Goal: Information Seeking & Learning: Learn about a topic

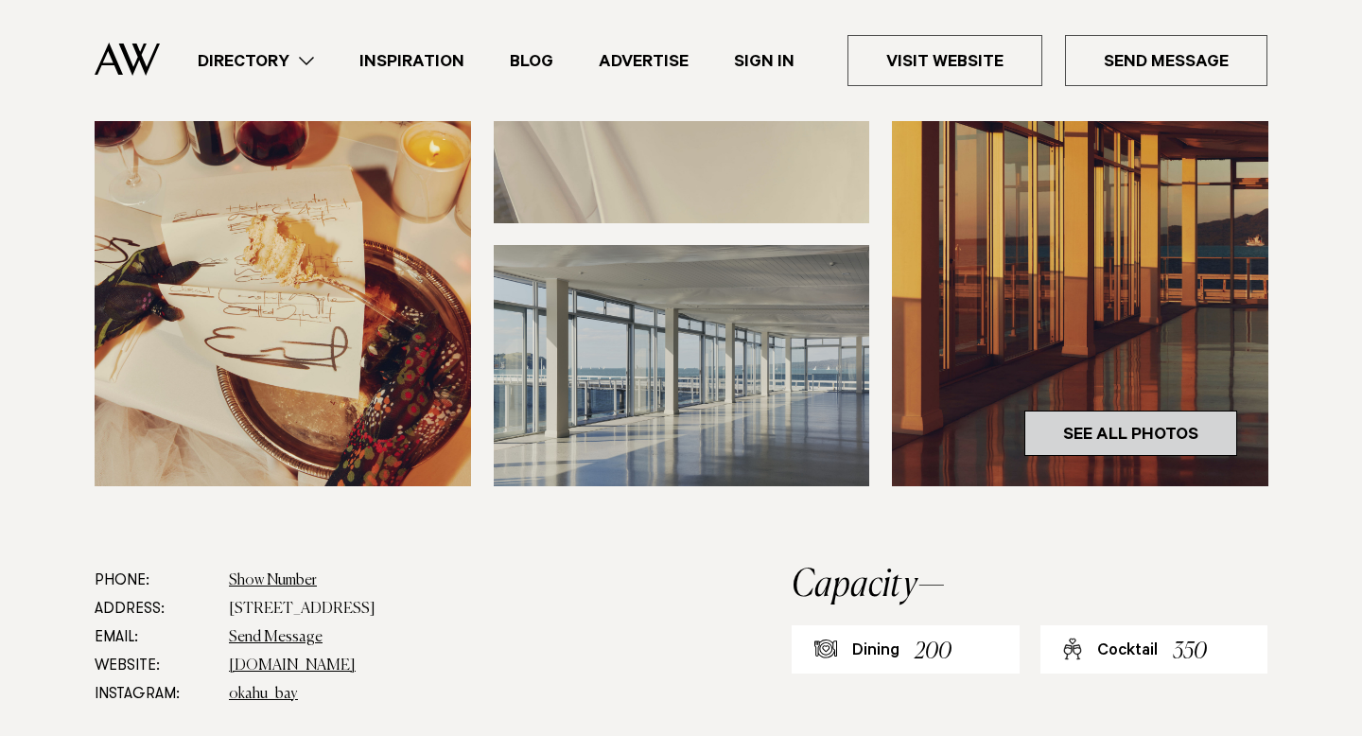
click at [1144, 439] on link "See All Photos" at bounding box center [1131, 433] width 213 height 45
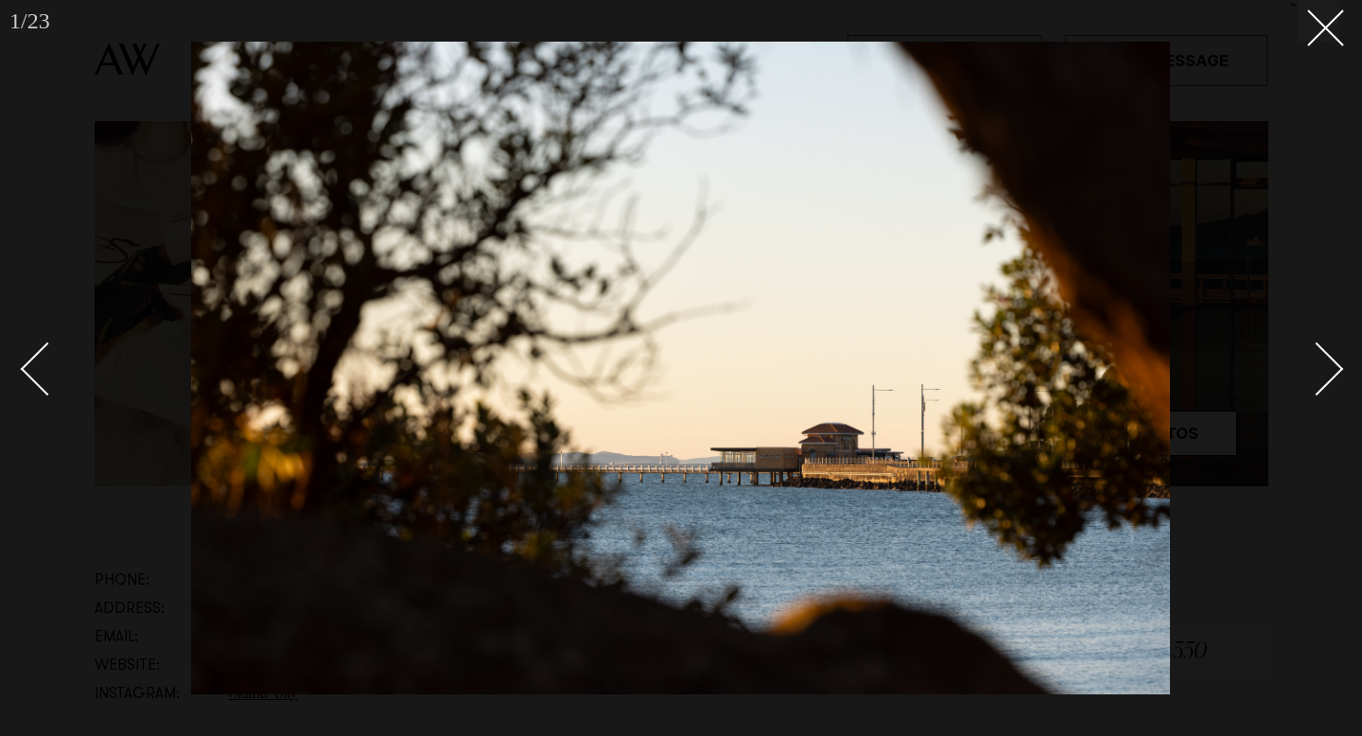
click at [1321, 373] on div "Next slide" at bounding box center [1318, 370] width 54 height 54
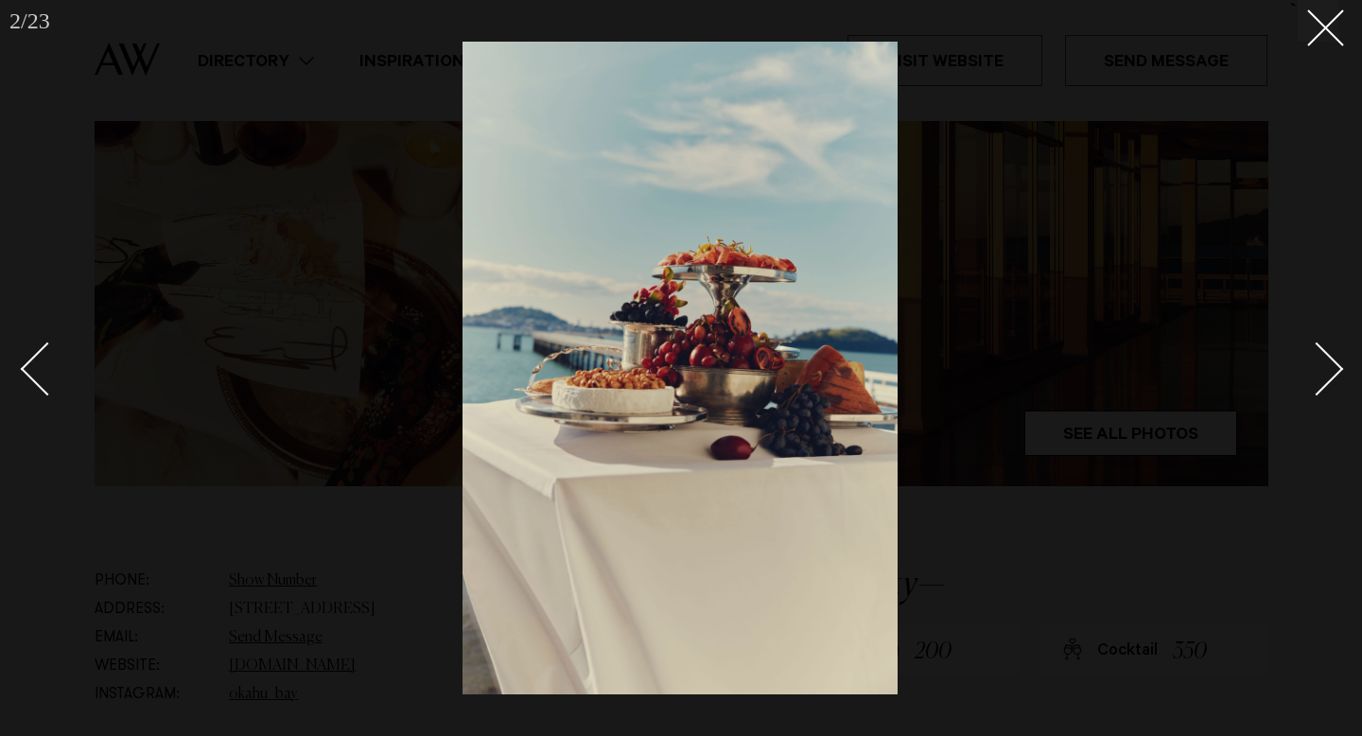
click at [1321, 373] on div "Next slide" at bounding box center [1318, 370] width 54 height 54
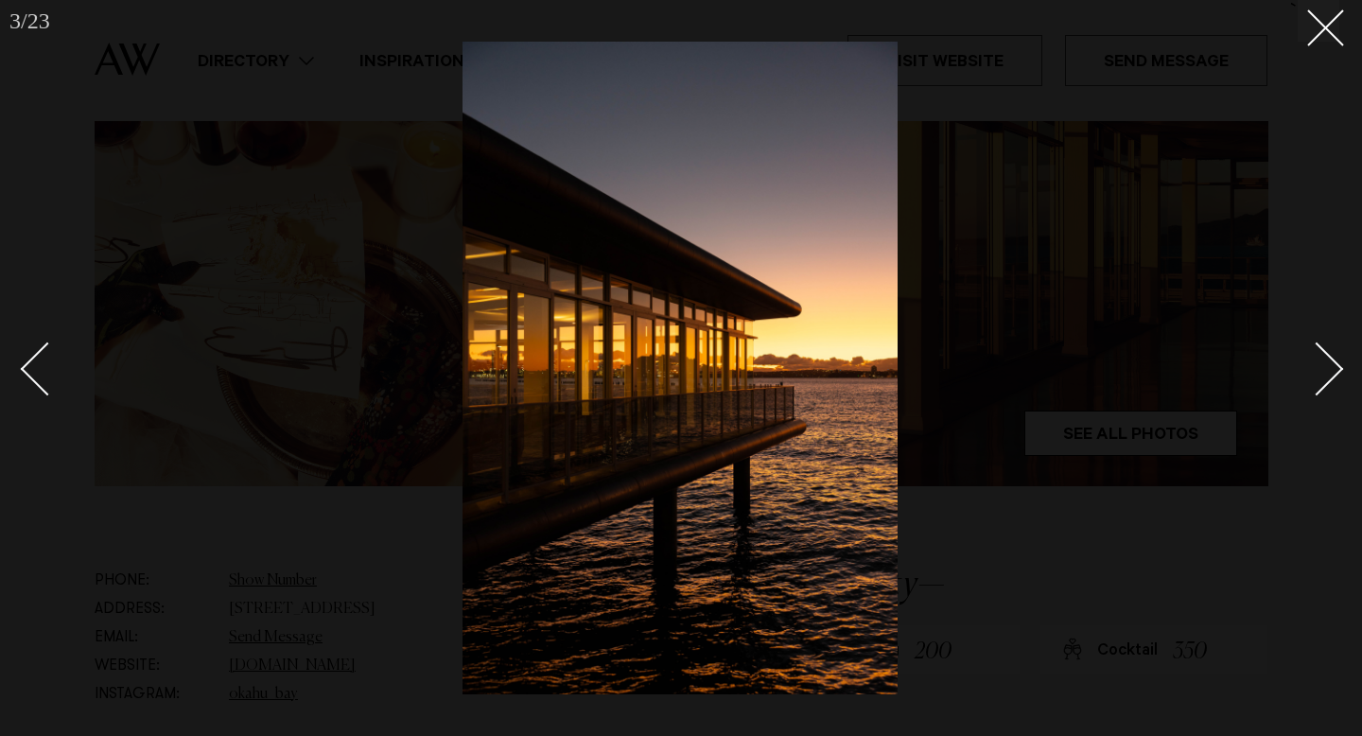
click at [1321, 373] on div "Next slide" at bounding box center [1318, 370] width 54 height 54
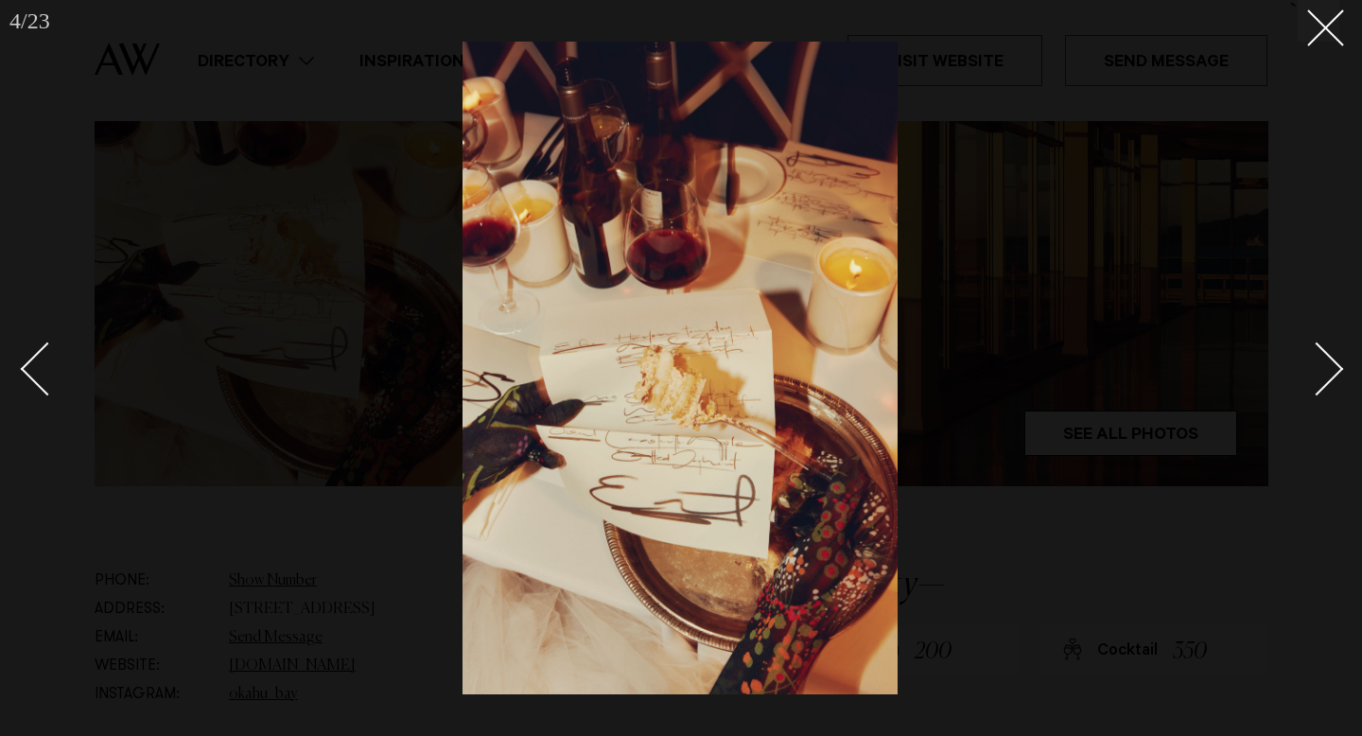
click at [1321, 373] on div "Next slide" at bounding box center [1318, 370] width 54 height 54
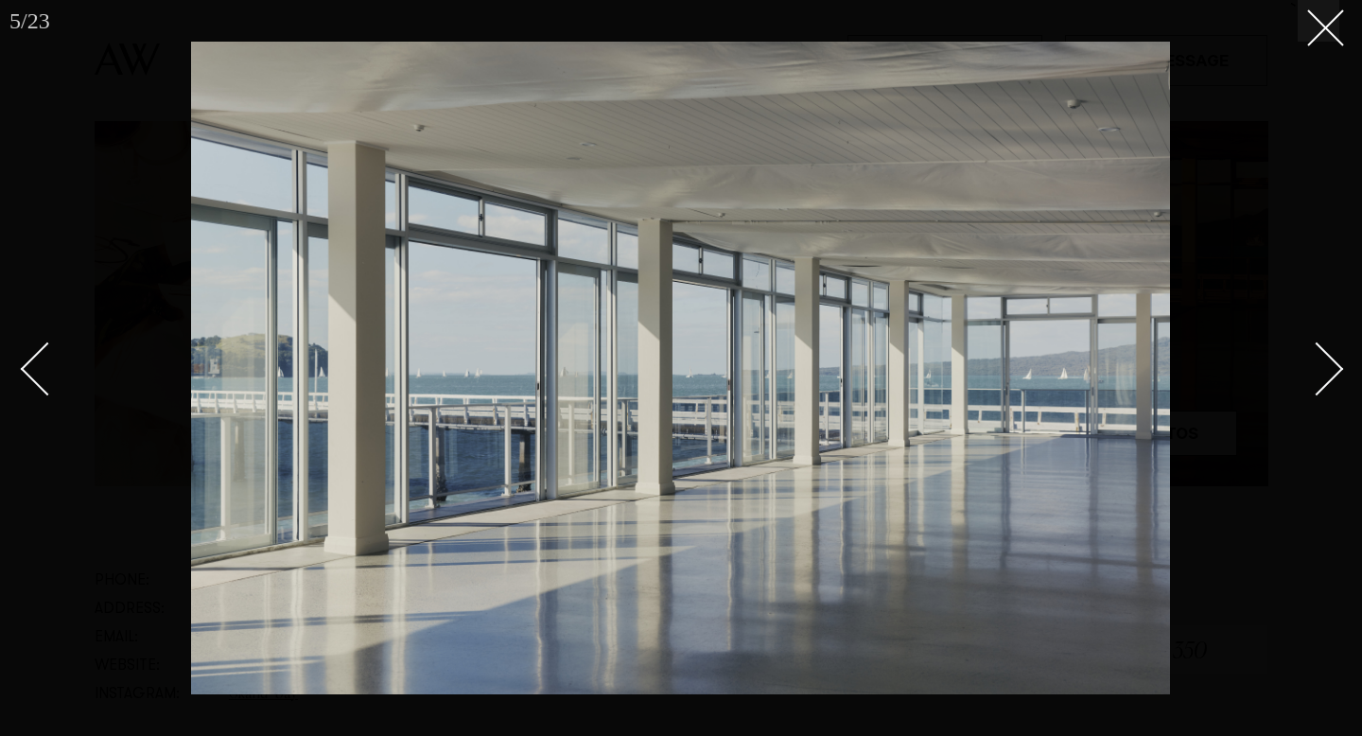
click at [1321, 375] on div "Next slide" at bounding box center [1318, 370] width 54 height 54
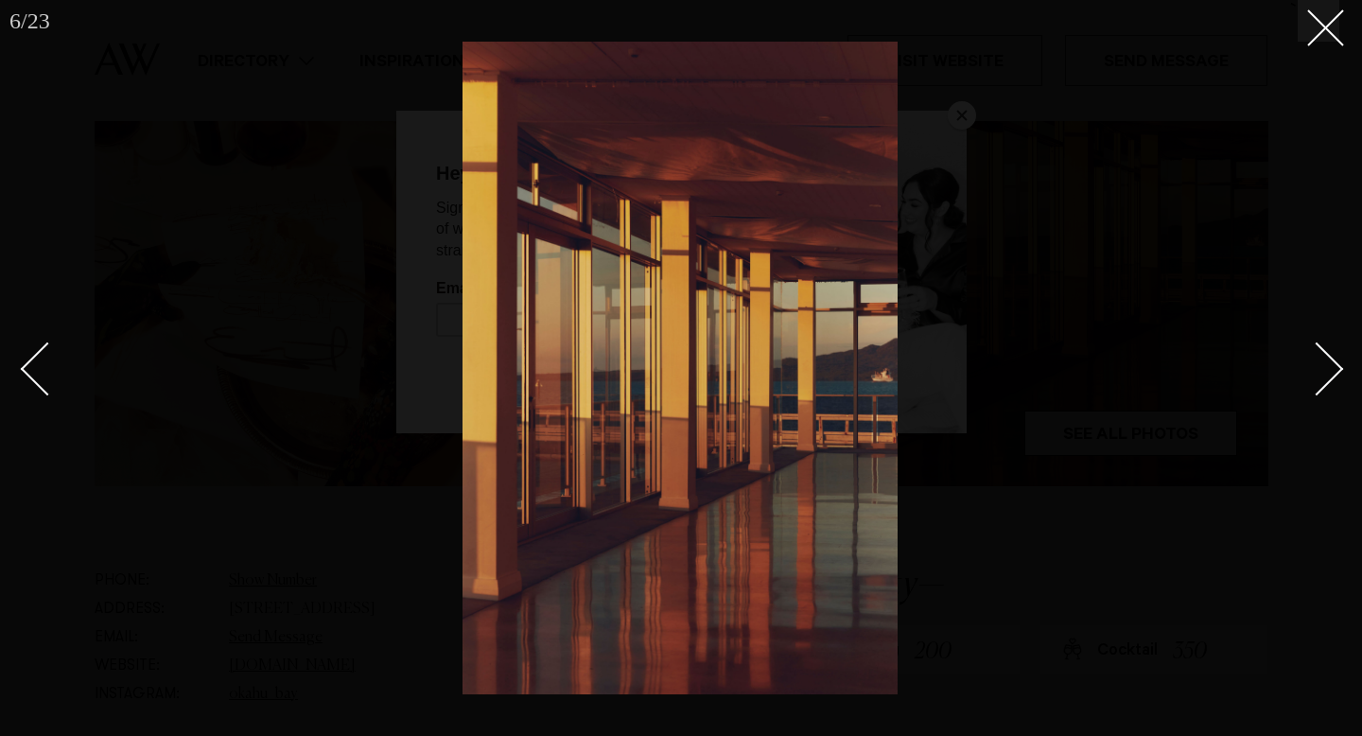
click at [1321, 376] on div "Next slide" at bounding box center [1318, 370] width 54 height 54
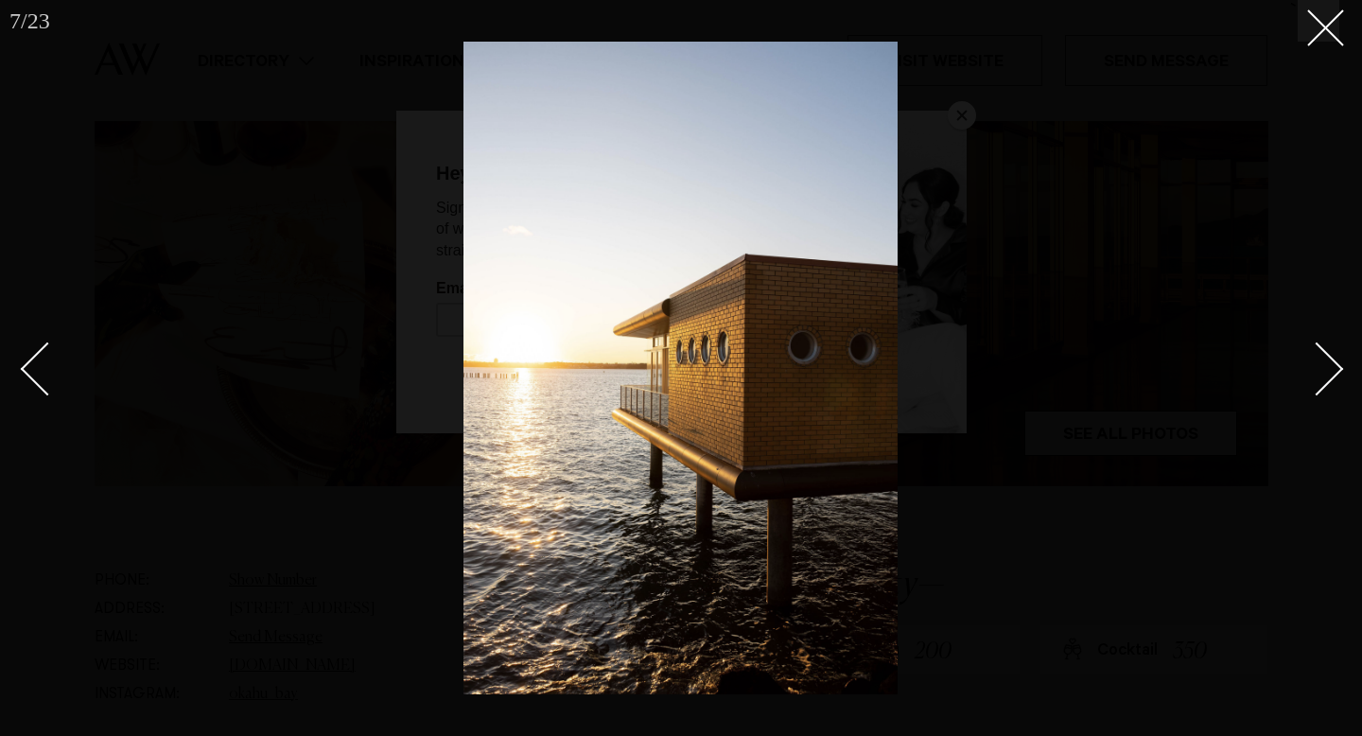
click at [1320, 376] on div "Next slide" at bounding box center [1318, 370] width 54 height 54
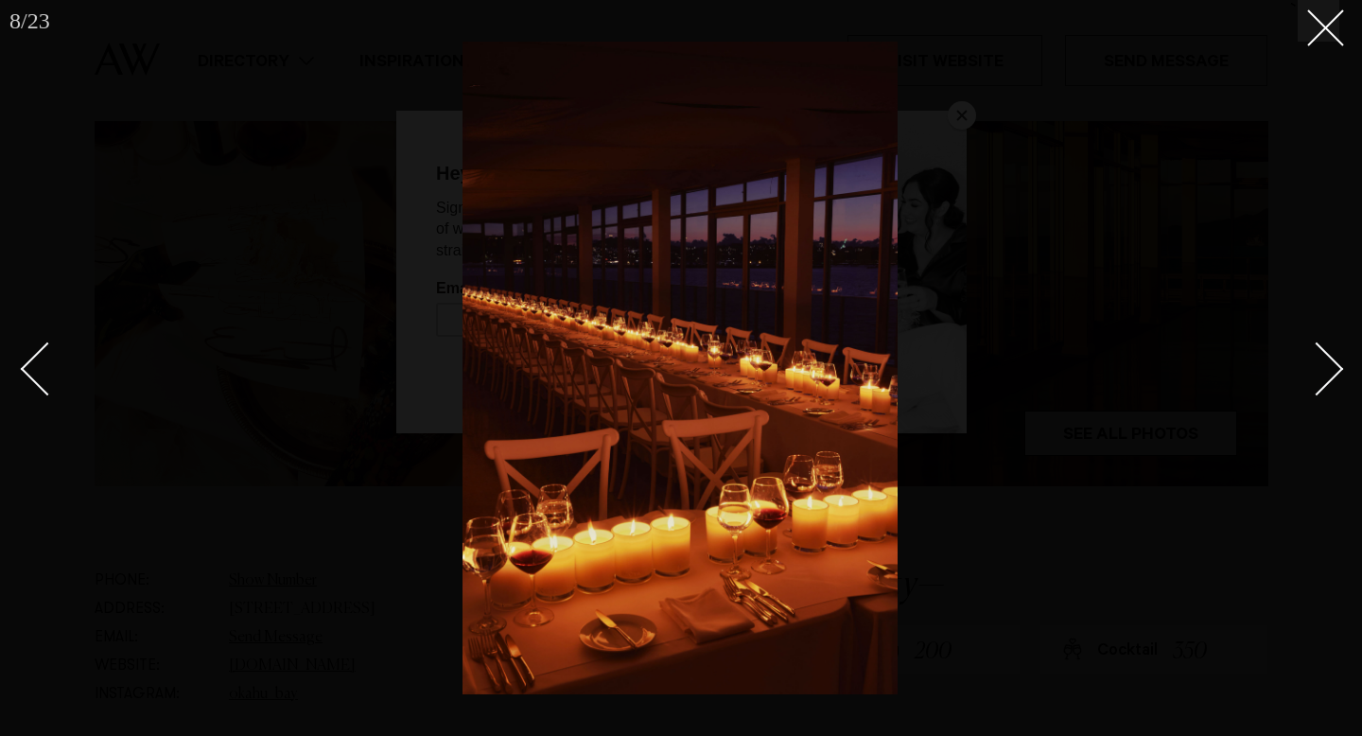
click at [1319, 376] on div "Next slide" at bounding box center [1318, 370] width 54 height 54
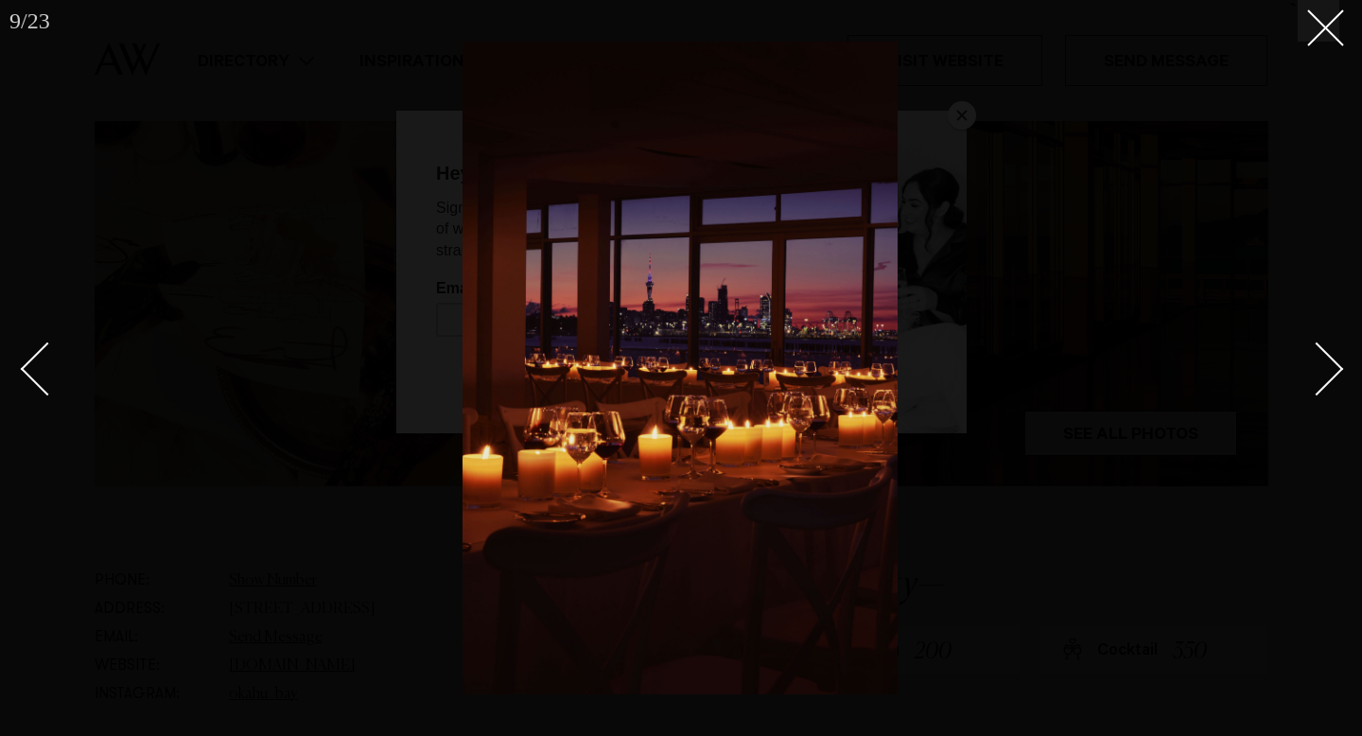
click at [1319, 376] on div "Next slide" at bounding box center [1318, 370] width 54 height 54
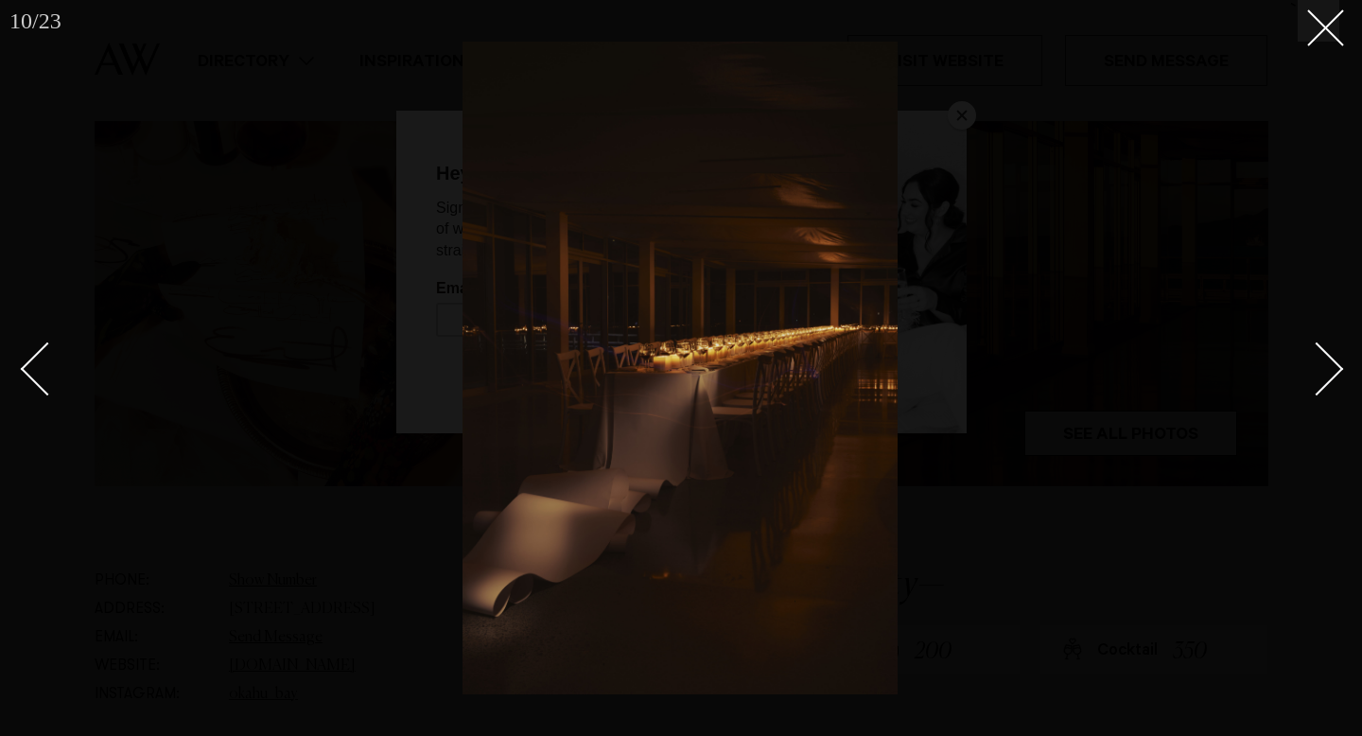
click at [1318, 377] on div "Next slide" at bounding box center [1318, 370] width 54 height 54
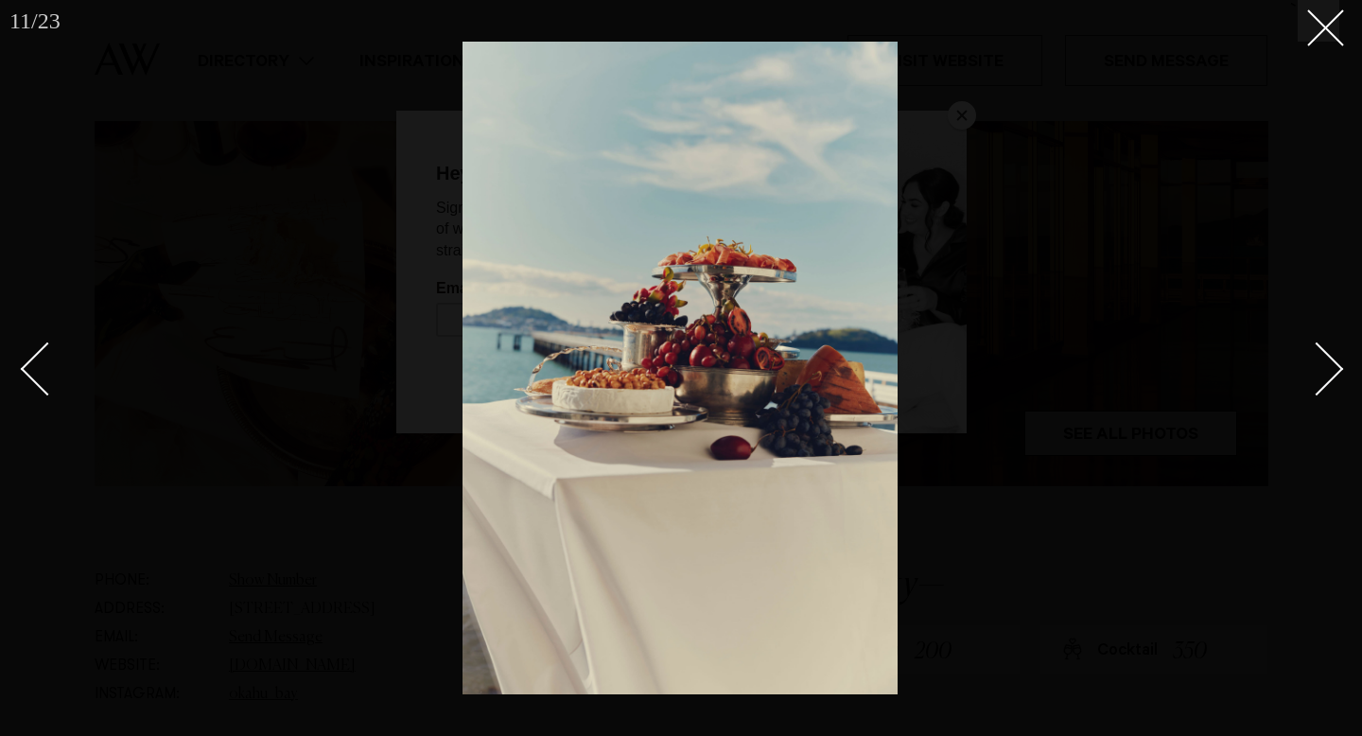
click at [1316, 378] on div "Next slide" at bounding box center [1318, 370] width 54 height 54
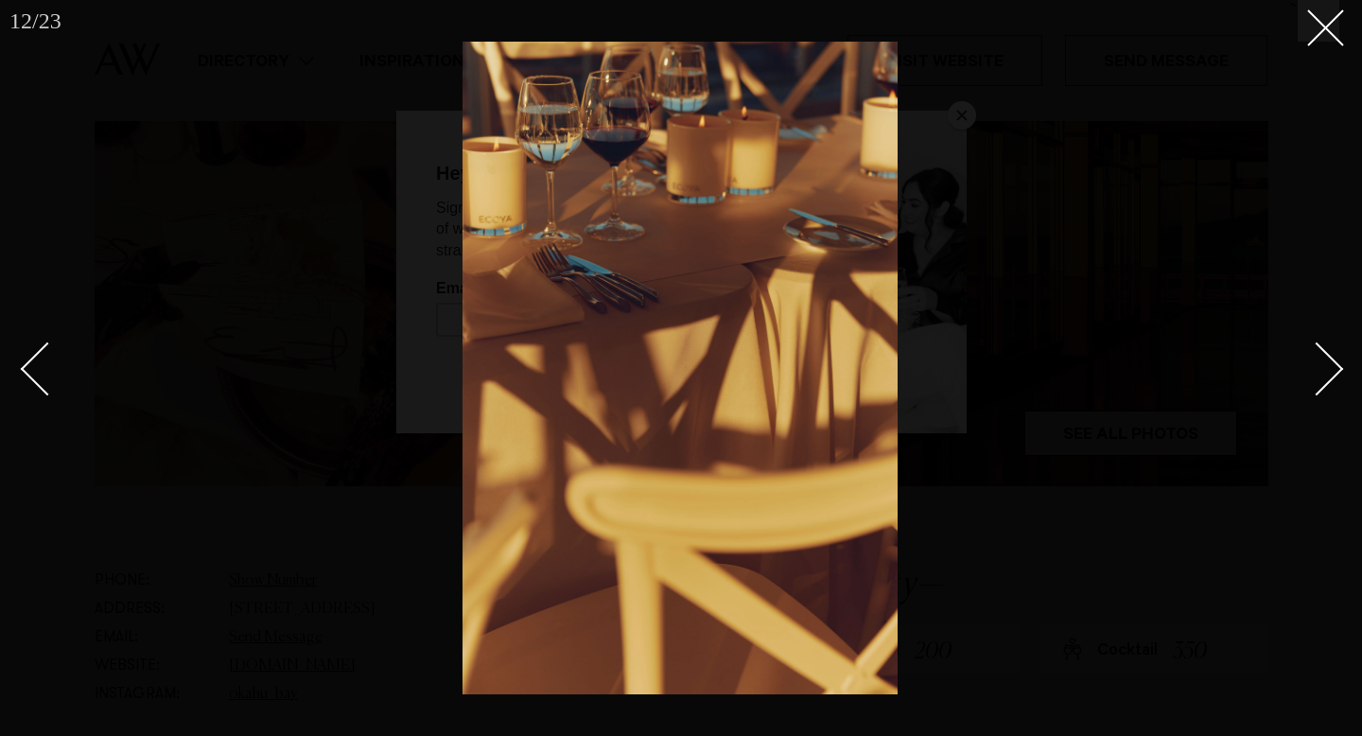
click at [23, 385] on link at bounding box center [56, 368] width 66 height 95
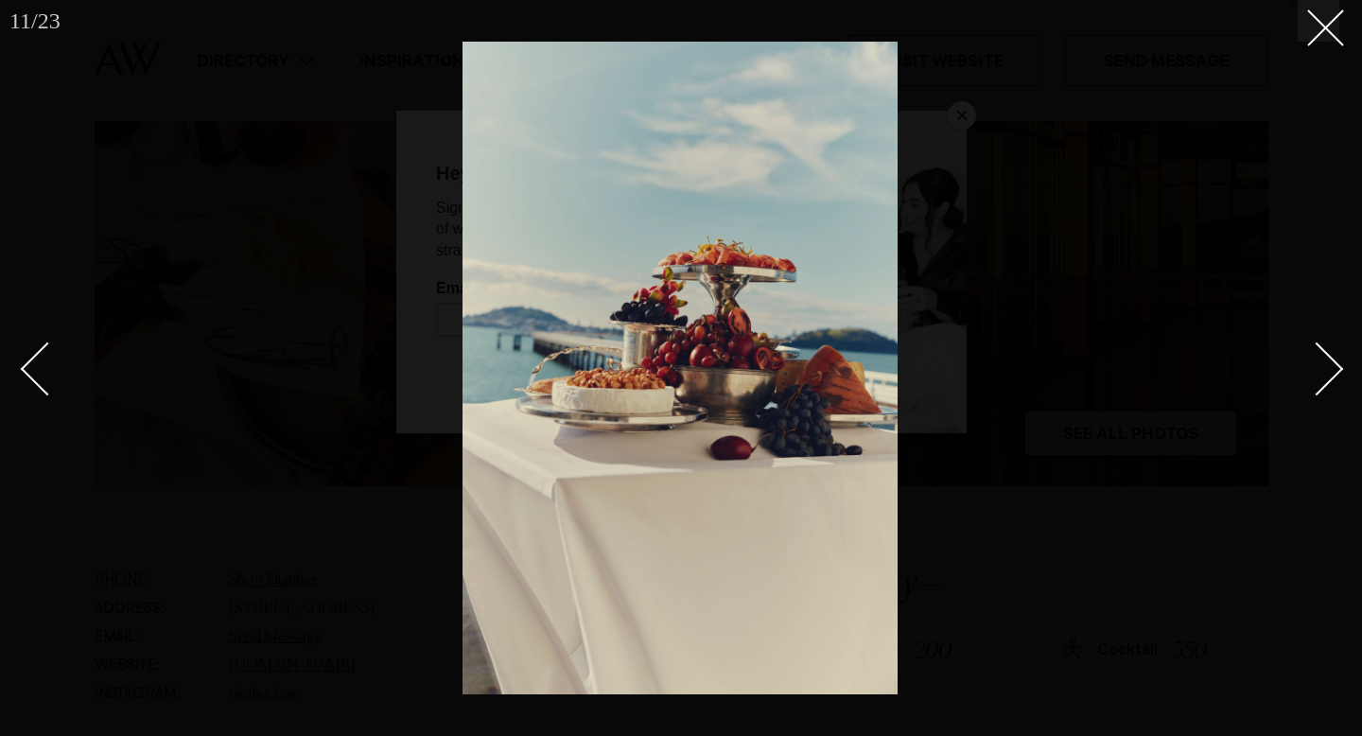
click at [23, 385] on link at bounding box center [56, 368] width 66 height 95
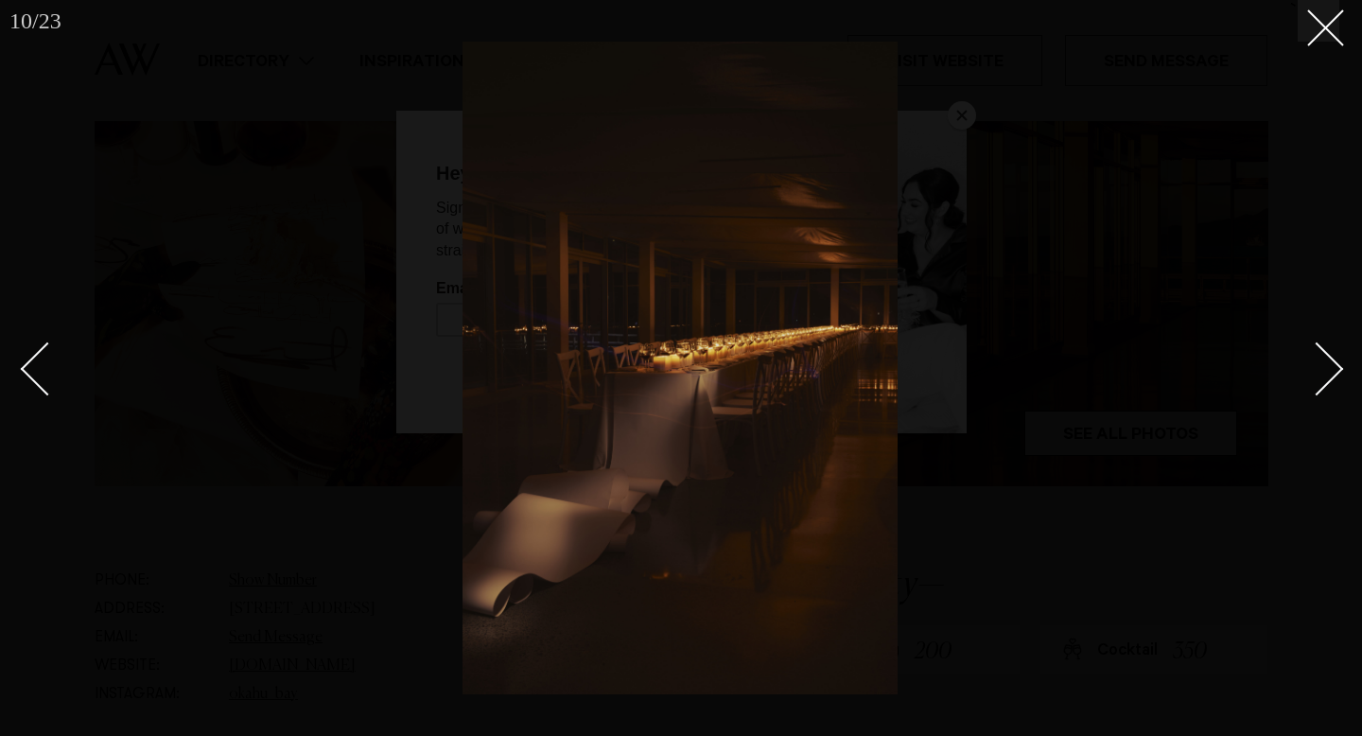
click at [1305, 373] on div "Next slide" at bounding box center [1318, 370] width 54 height 54
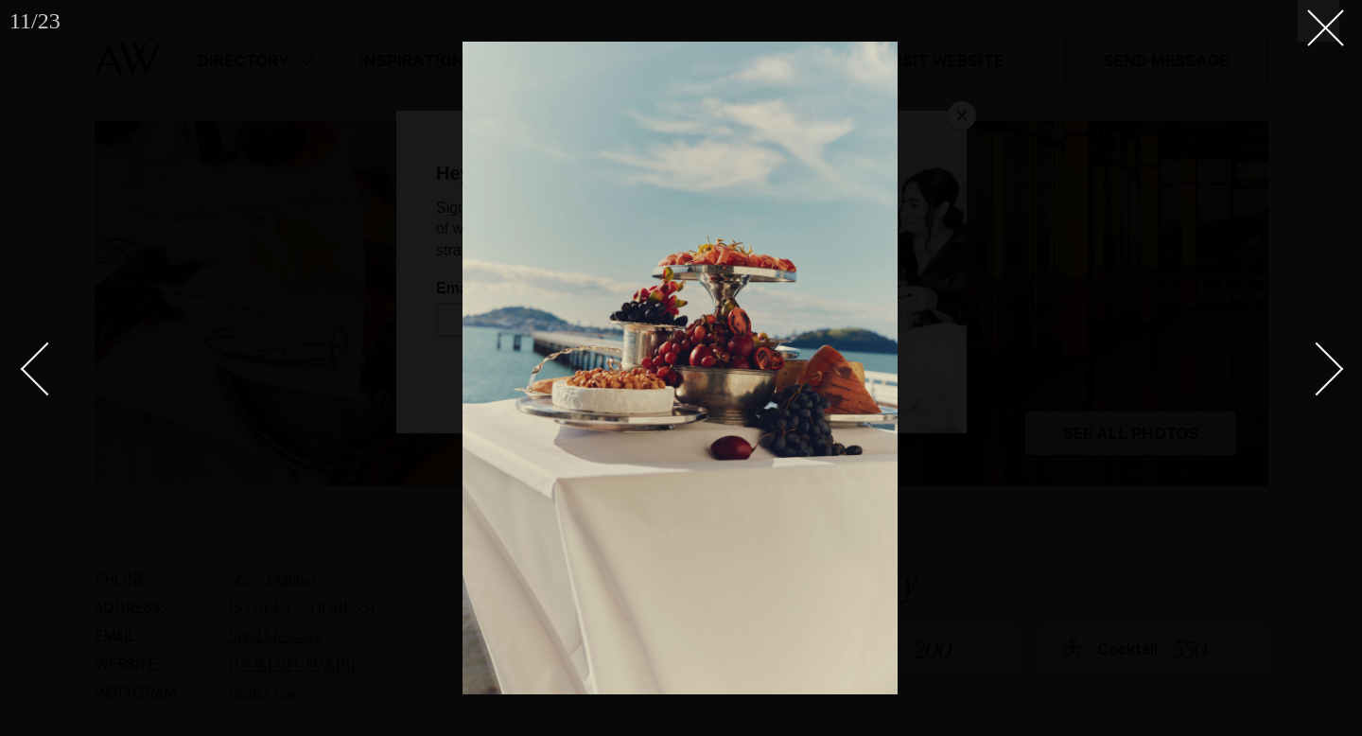
click at [1305, 374] on div "Next slide" at bounding box center [1318, 370] width 54 height 54
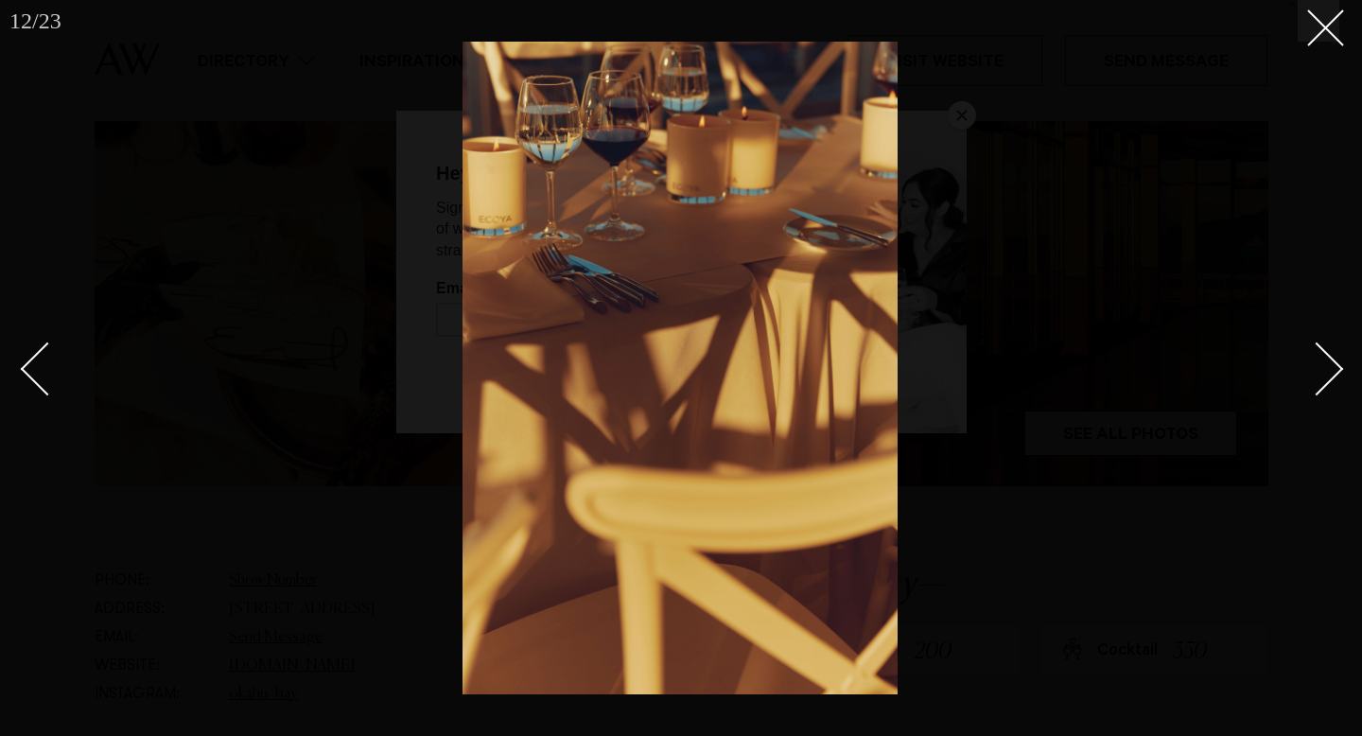
click at [1305, 374] on div "Next slide" at bounding box center [1318, 370] width 54 height 54
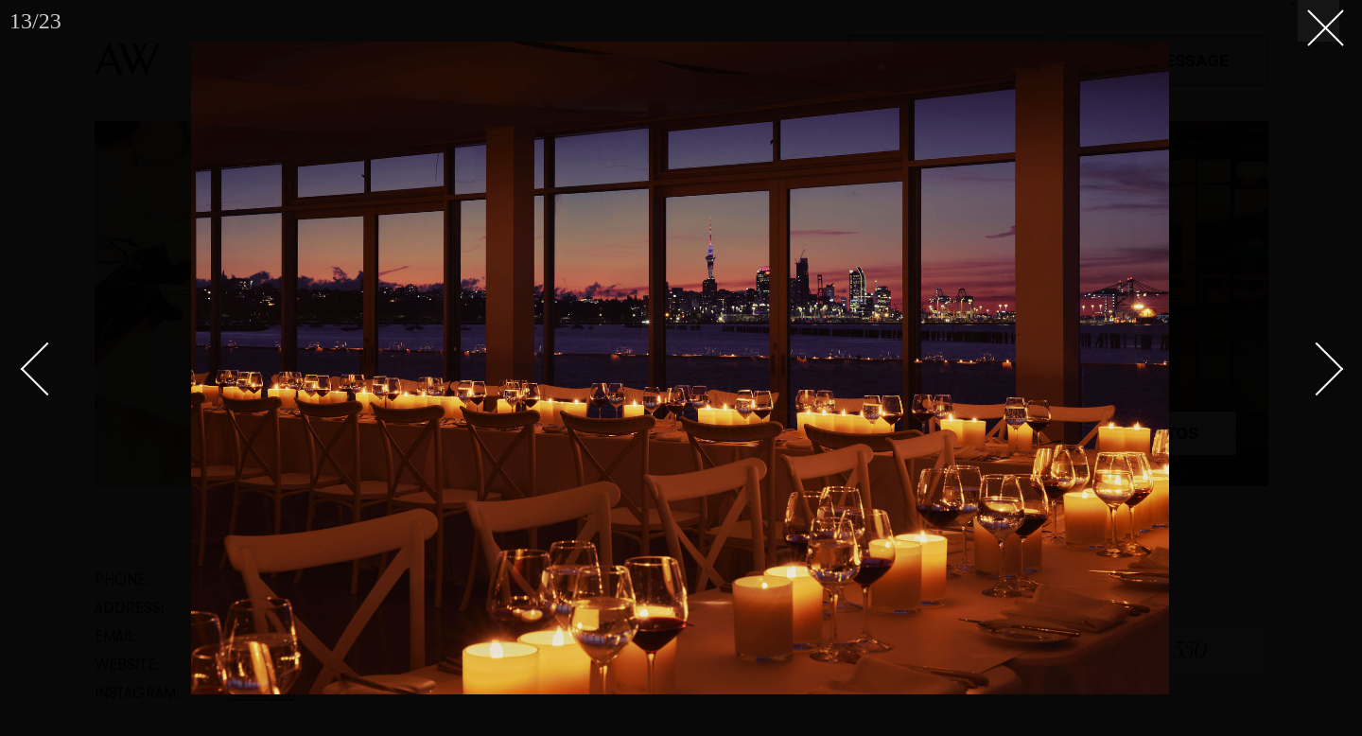
click at [1305, 374] on div "Next slide" at bounding box center [1318, 370] width 54 height 54
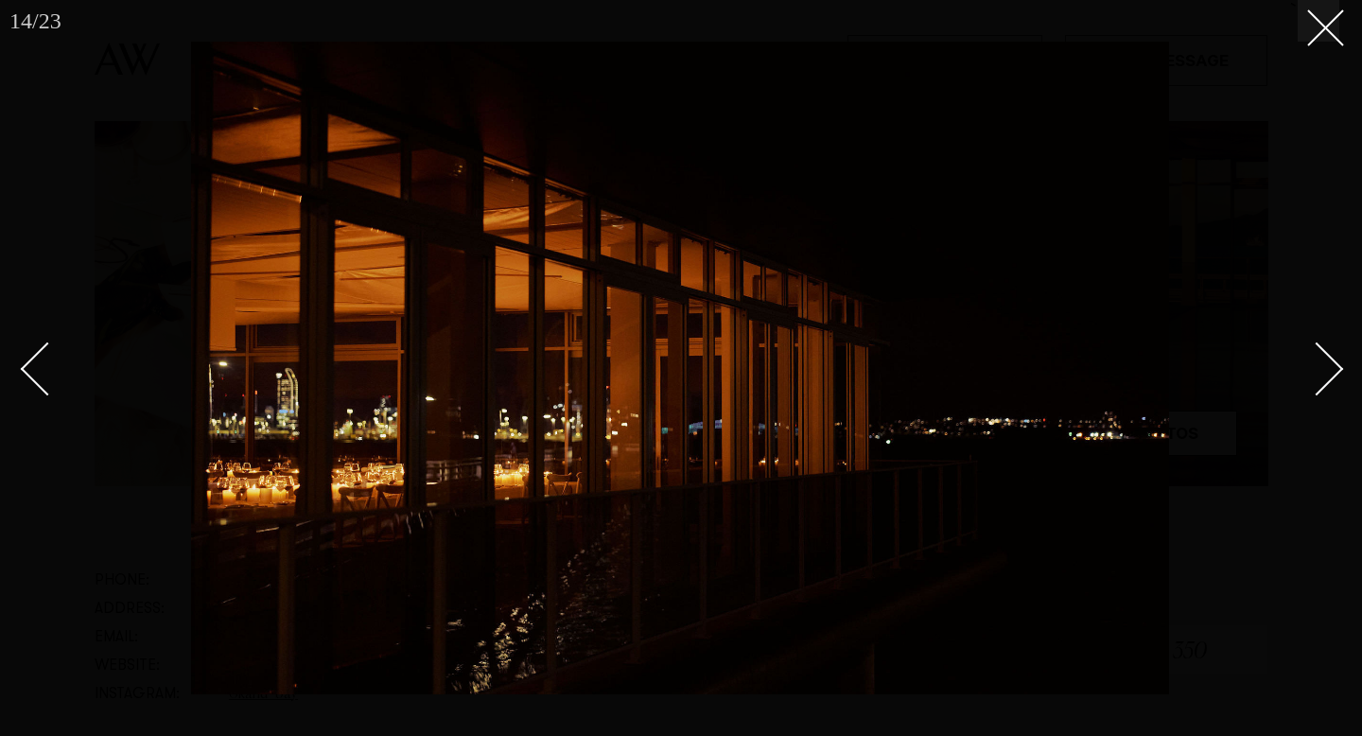
click at [1305, 374] on div "Next slide" at bounding box center [1318, 370] width 54 height 54
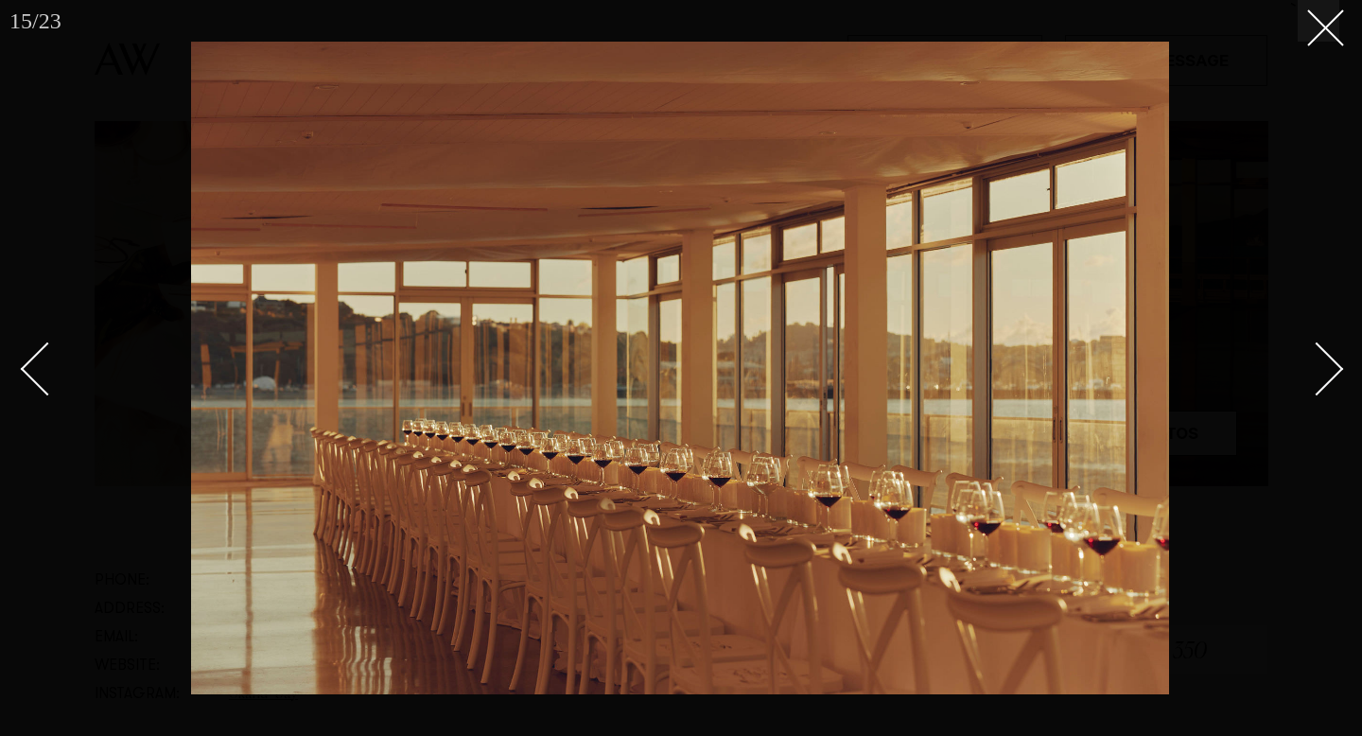
click at [1305, 374] on div "Next slide" at bounding box center [1318, 370] width 54 height 54
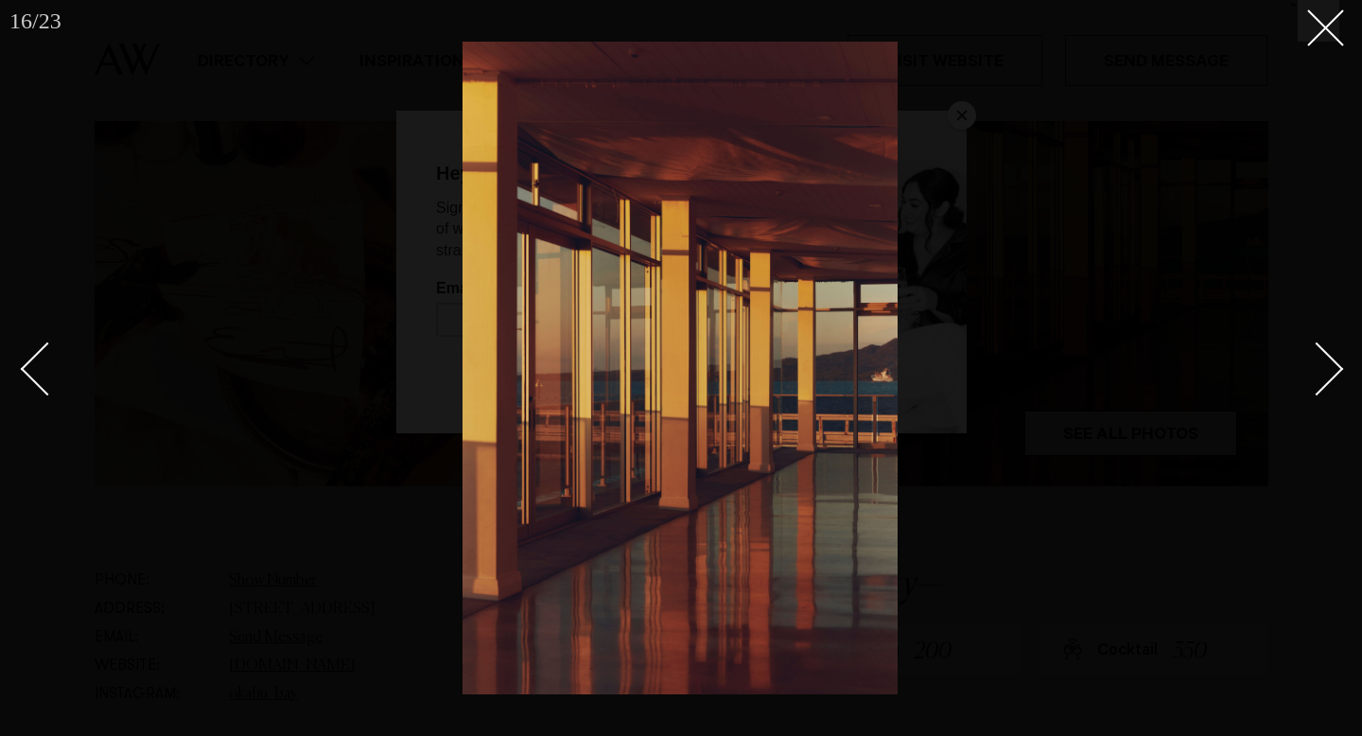
click at [1305, 375] on div "Next slide" at bounding box center [1318, 370] width 54 height 54
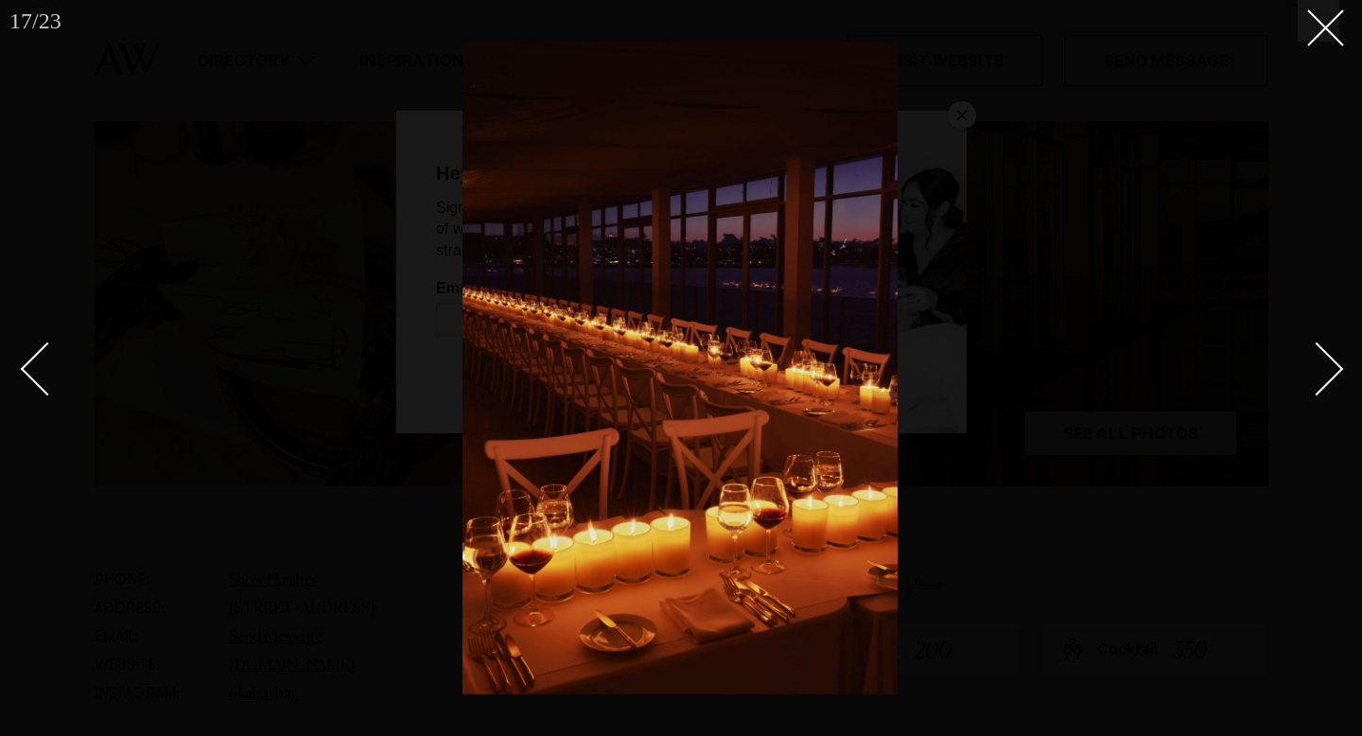
click at [1305, 375] on div "Next slide" at bounding box center [1318, 370] width 54 height 54
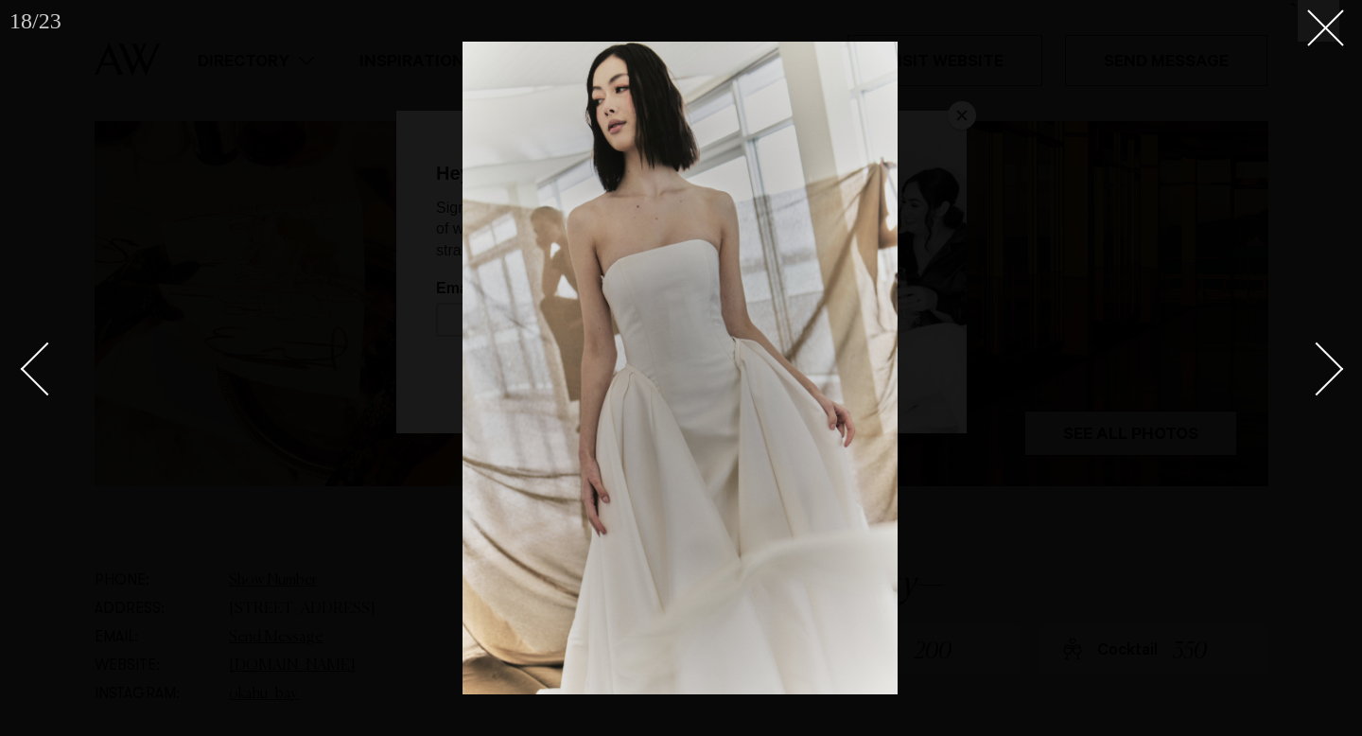
click at [1304, 376] on div "Next slide" at bounding box center [1318, 370] width 54 height 54
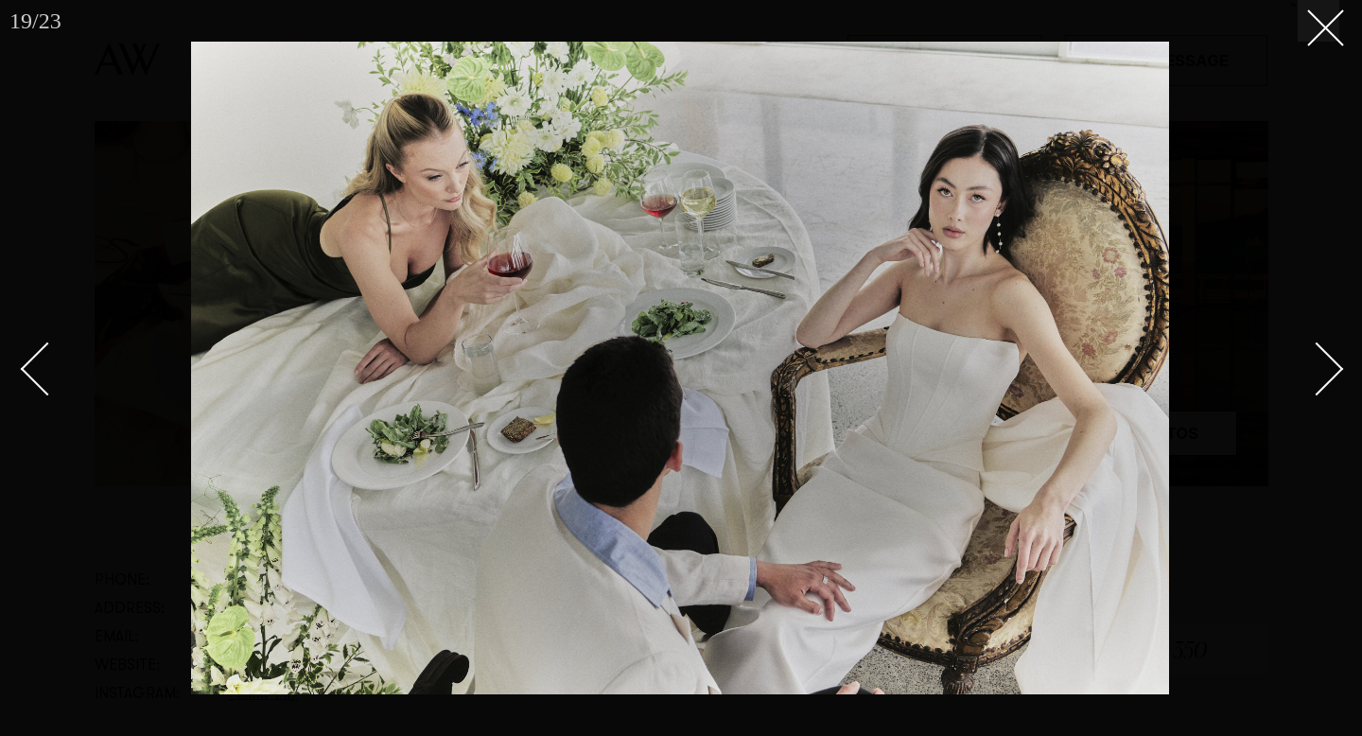
click at [1293, 374] on link at bounding box center [1307, 368] width 66 height 95
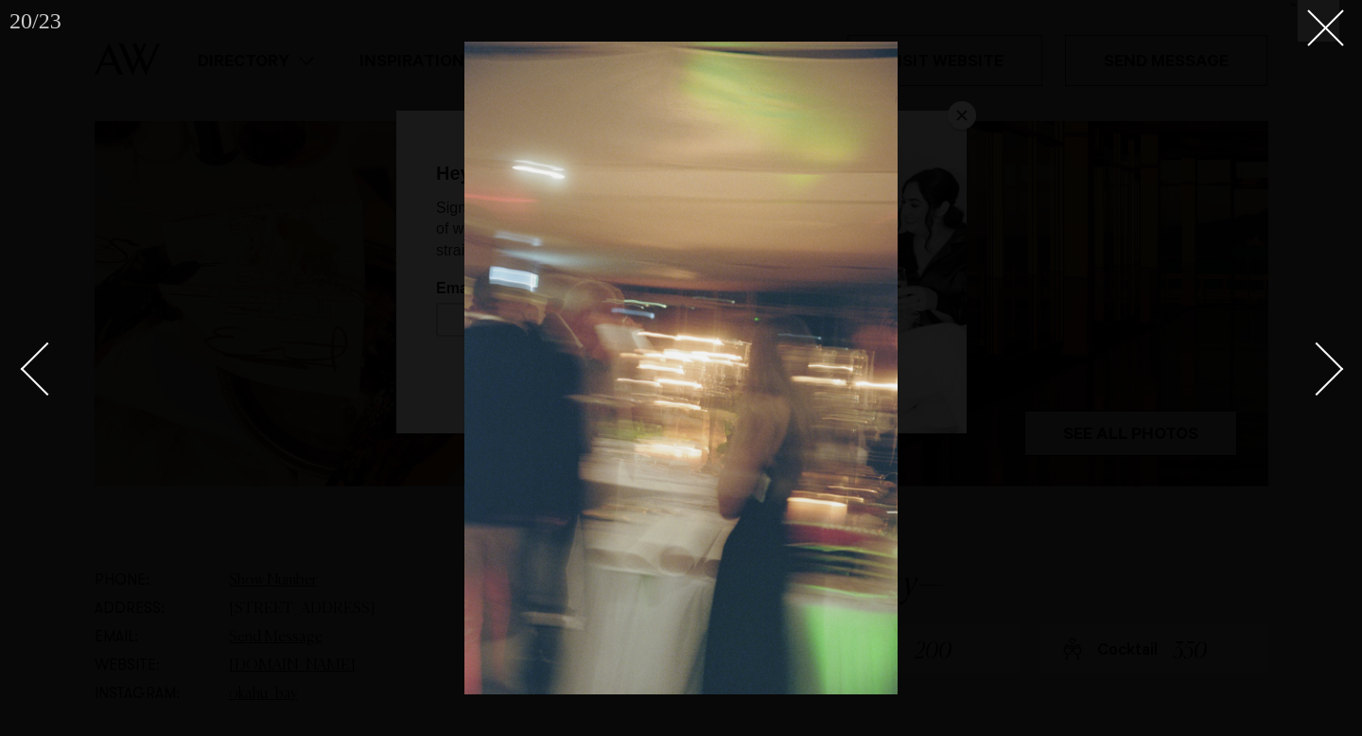
click at [1293, 374] on link at bounding box center [1307, 368] width 66 height 95
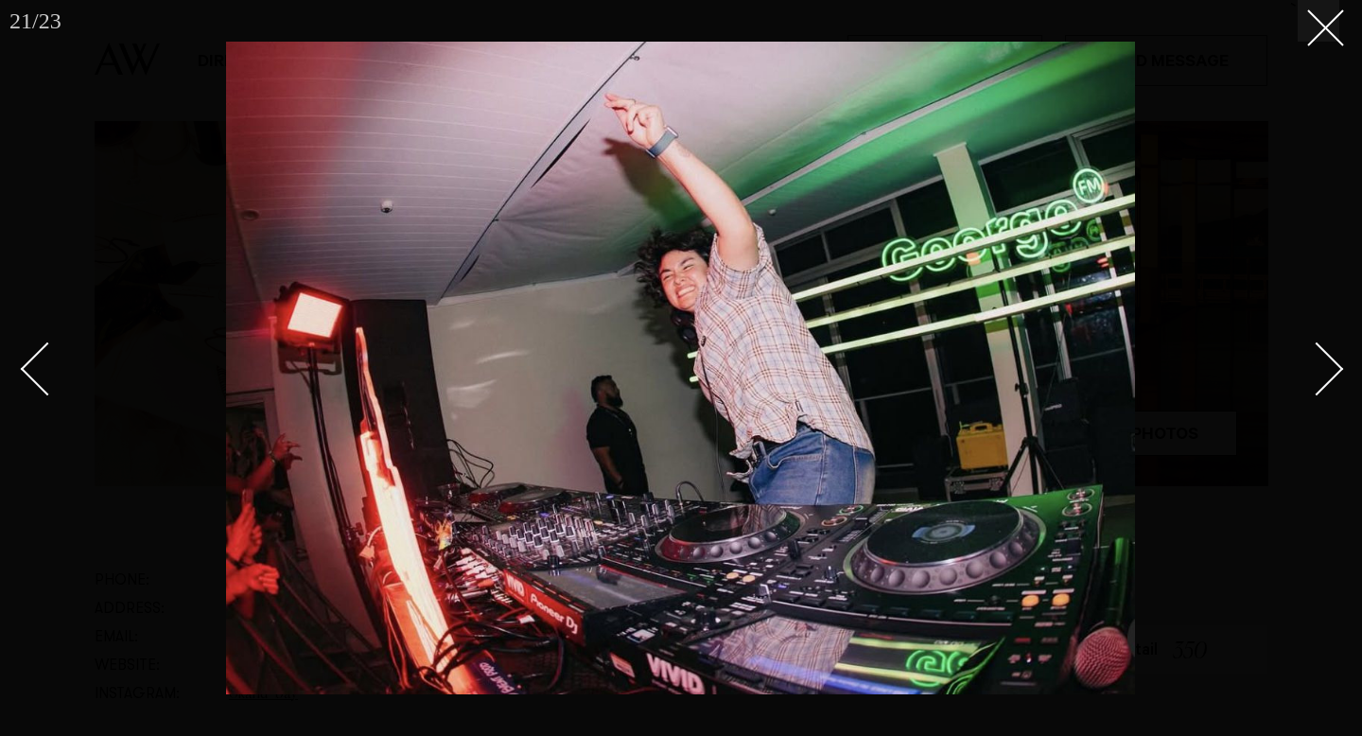
click at [1293, 374] on link at bounding box center [1307, 368] width 66 height 95
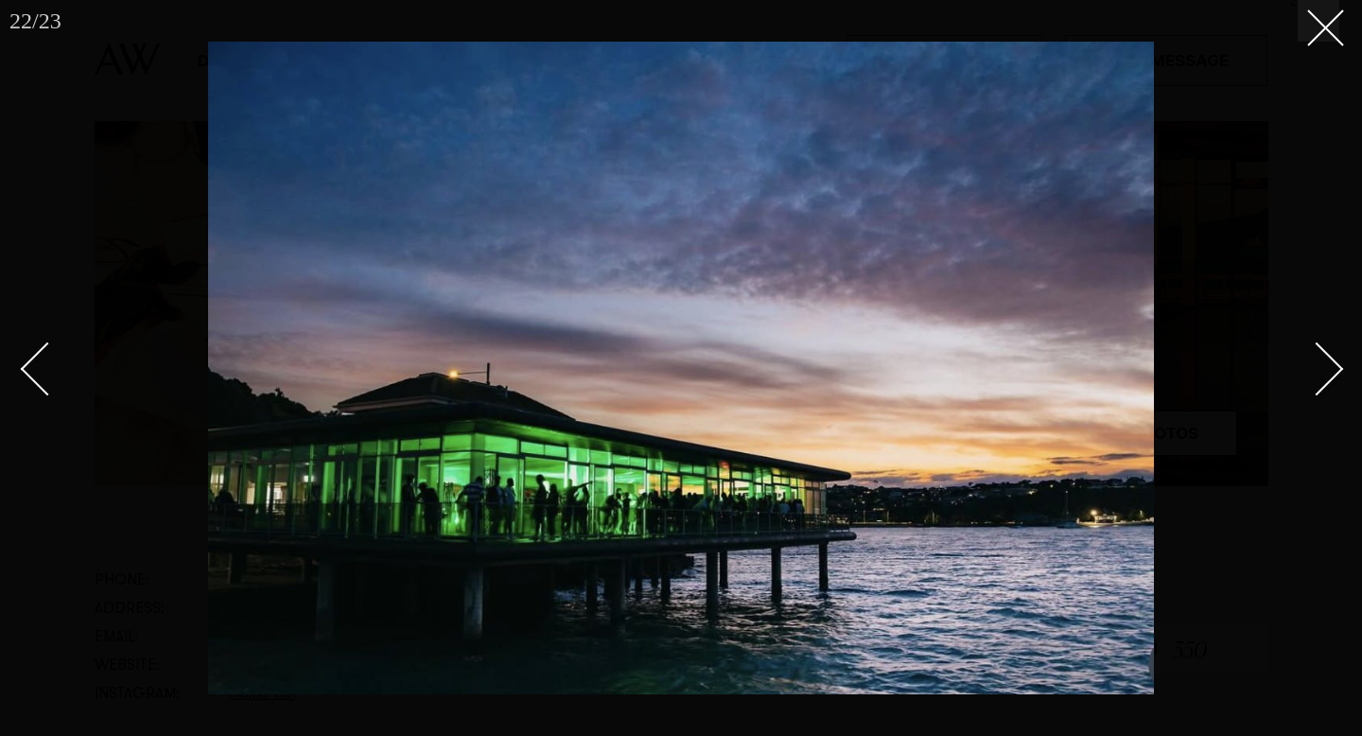
click at [1293, 374] on link at bounding box center [1307, 368] width 66 height 95
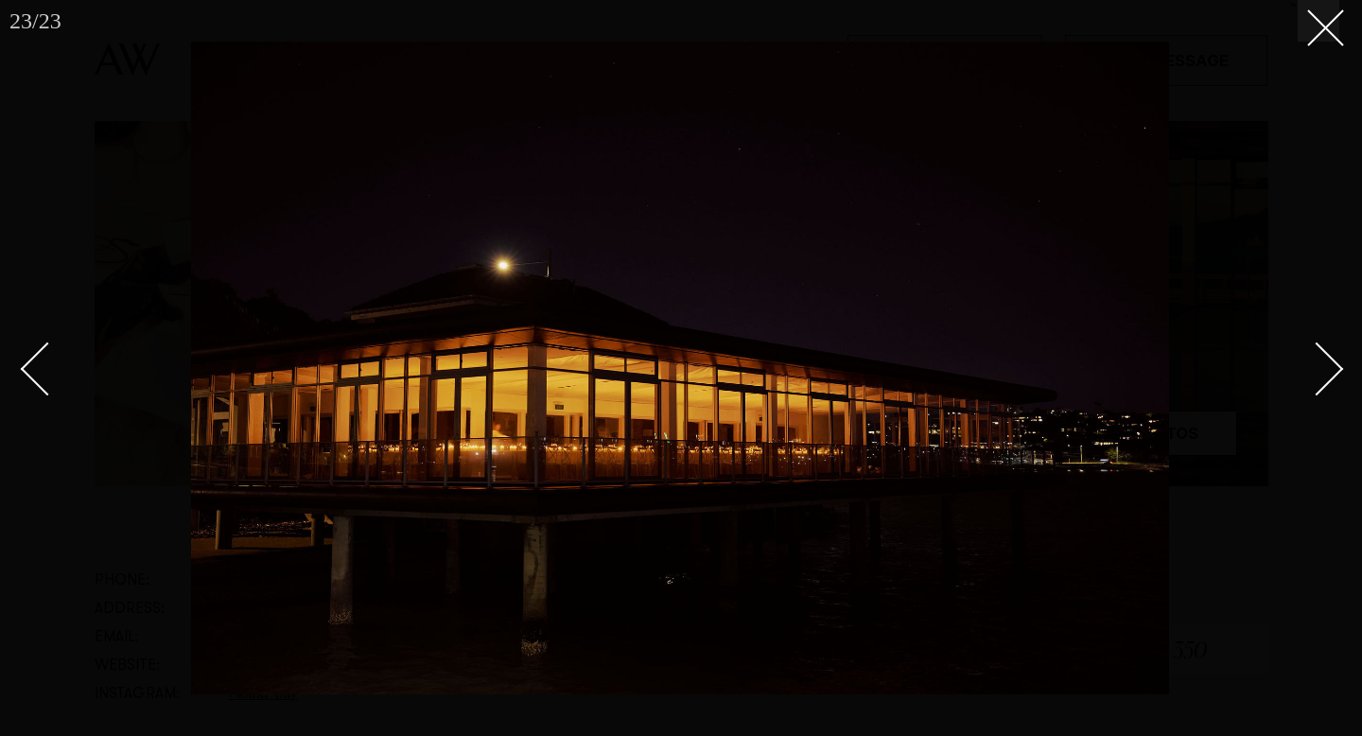
click at [1293, 375] on link at bounding box center [1307, 368] width 66 height 95
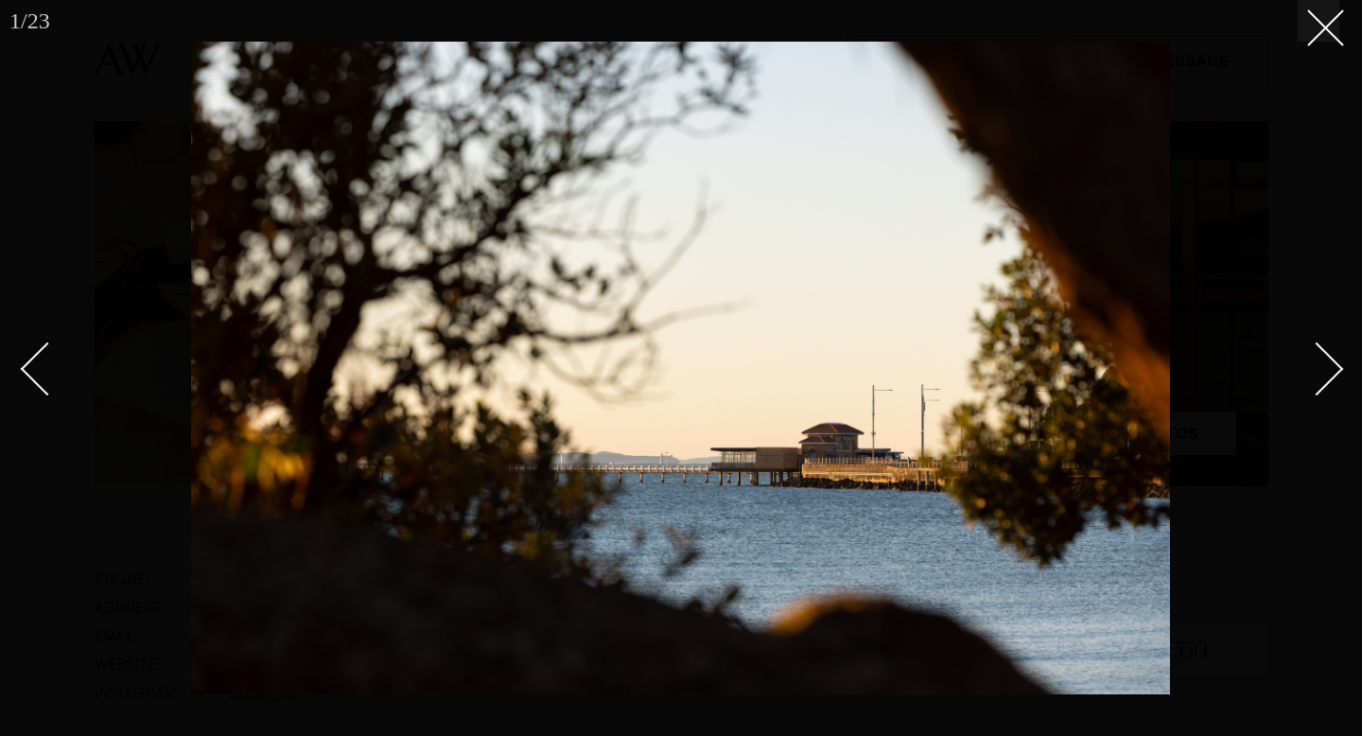
click at [1293, 375] on link at bounding box center [1307, 368] width 66 height 95
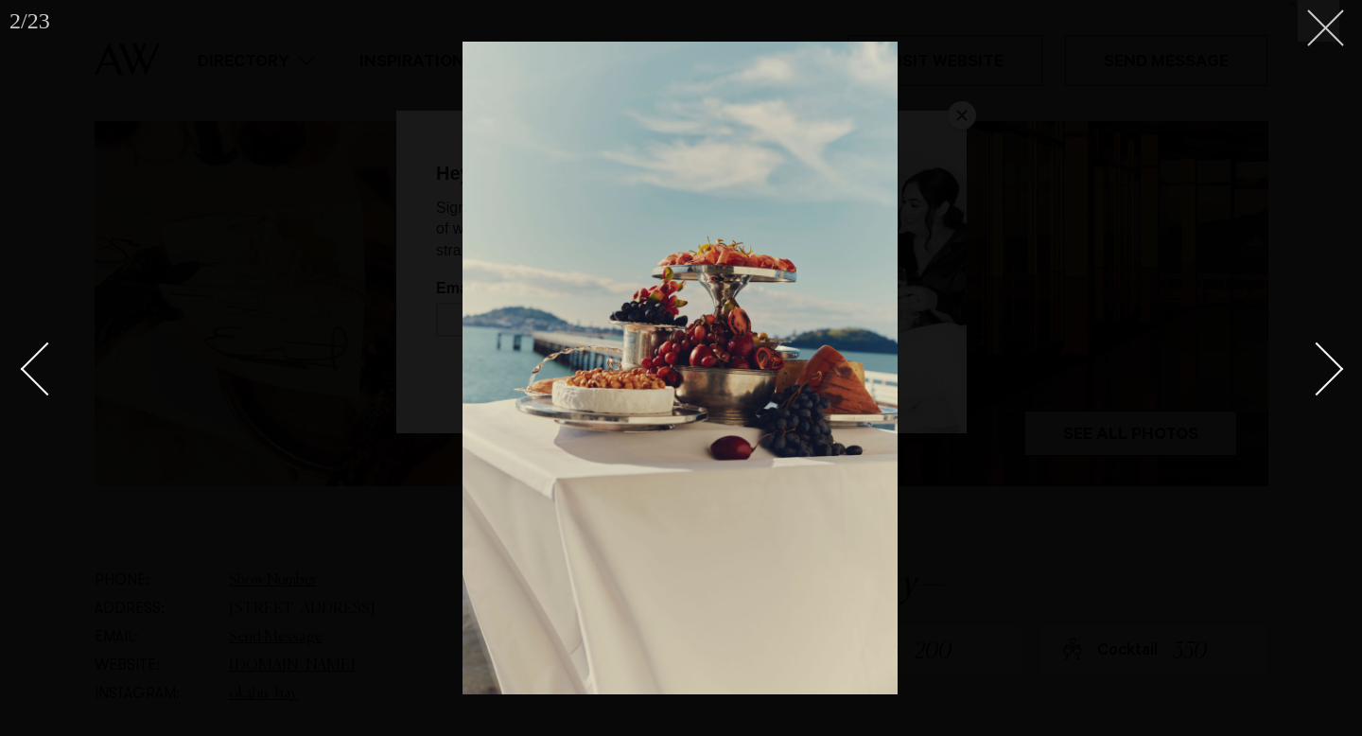
click at [1334, 33] on button at bounding box center [1319, 21] width 42 height 42
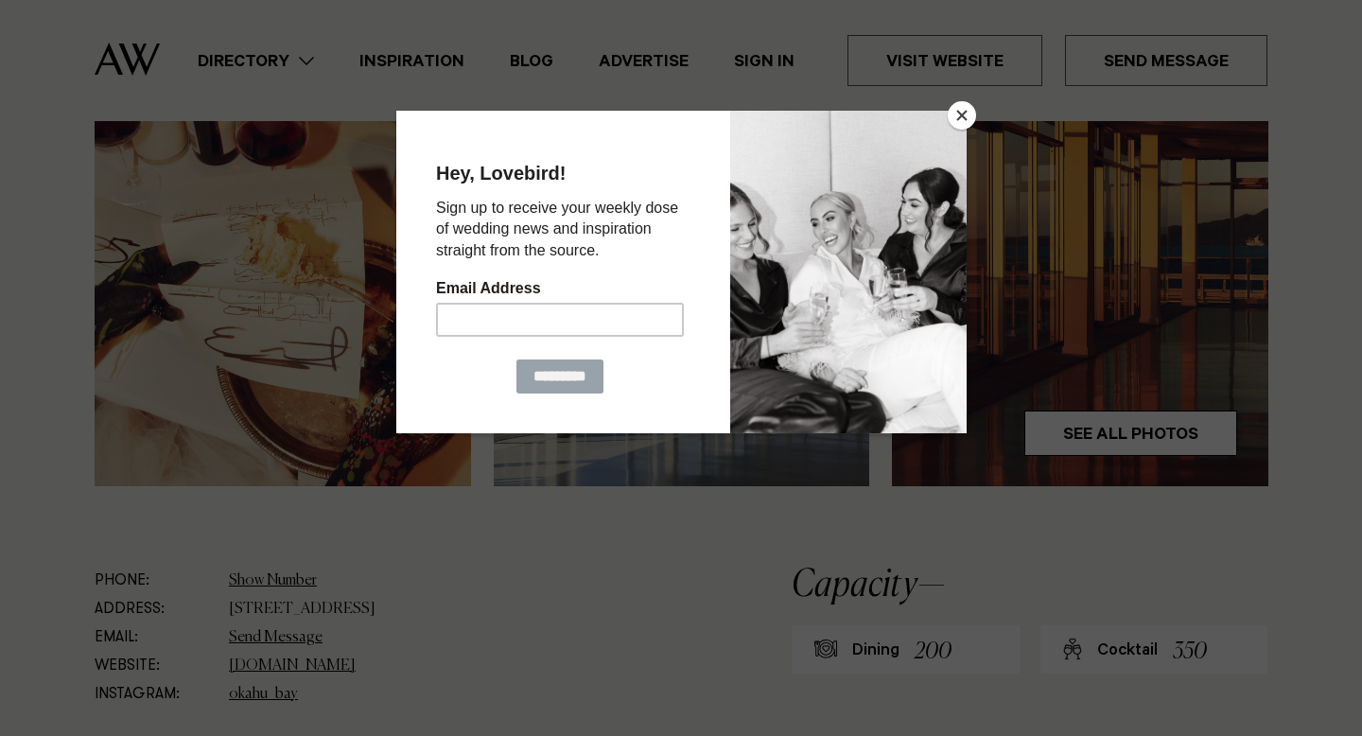
click at [960, 116] on button "Close" at bounding box center [962, 115] width 28 height 28
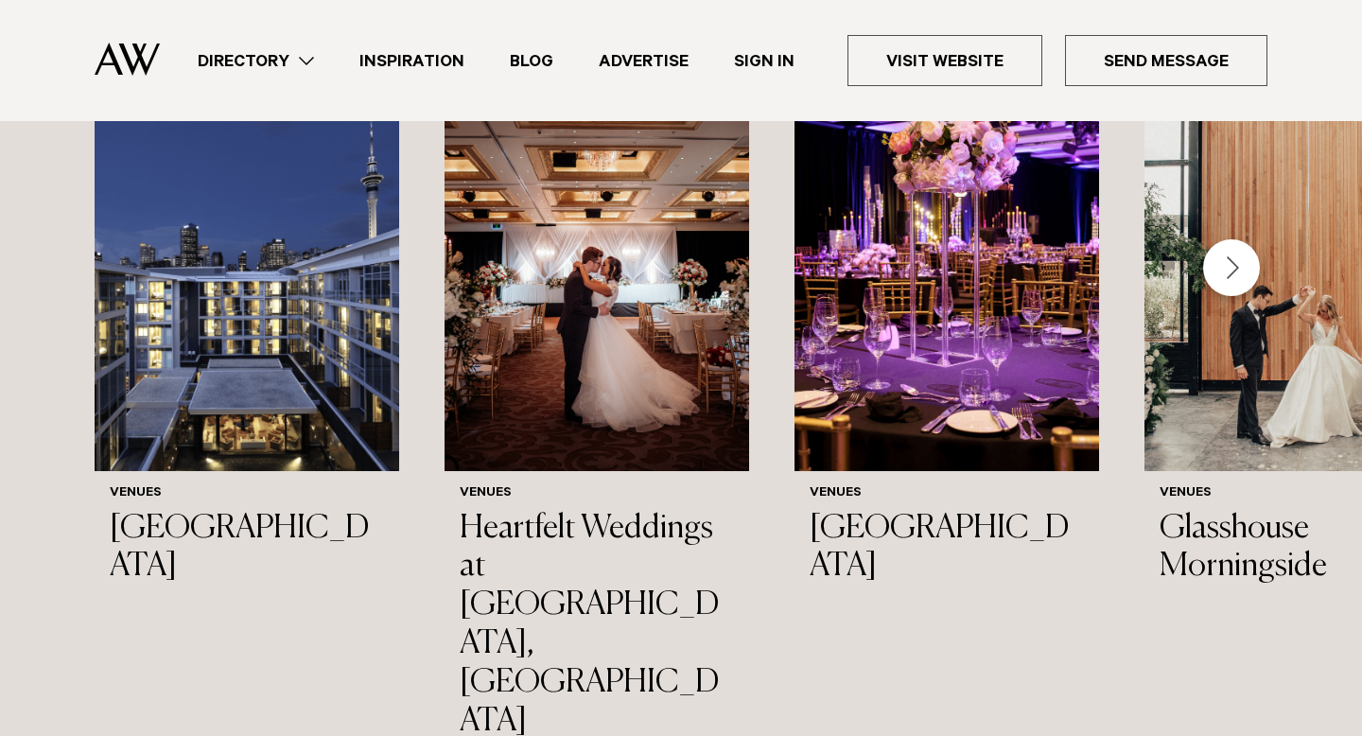
scroll to position [2957, 0]
